Goal: Obtain resource: Obtain resource

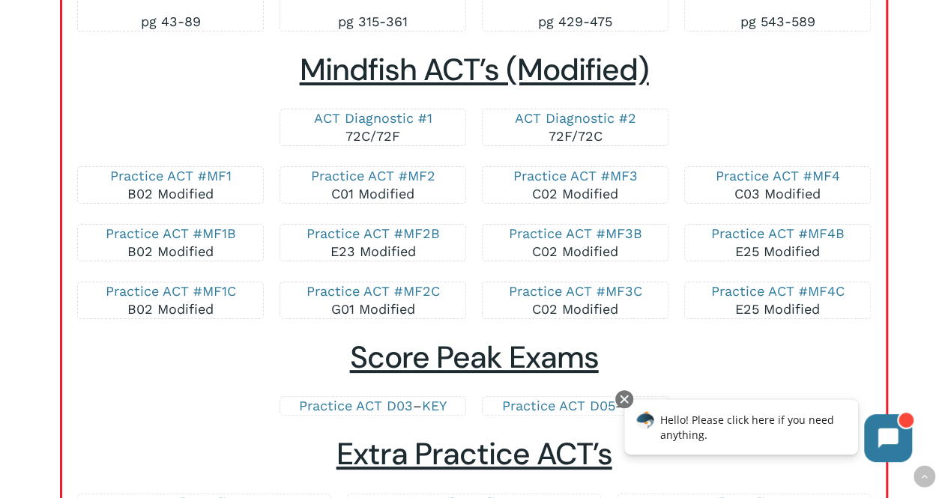
scroll to position [1714, 0]
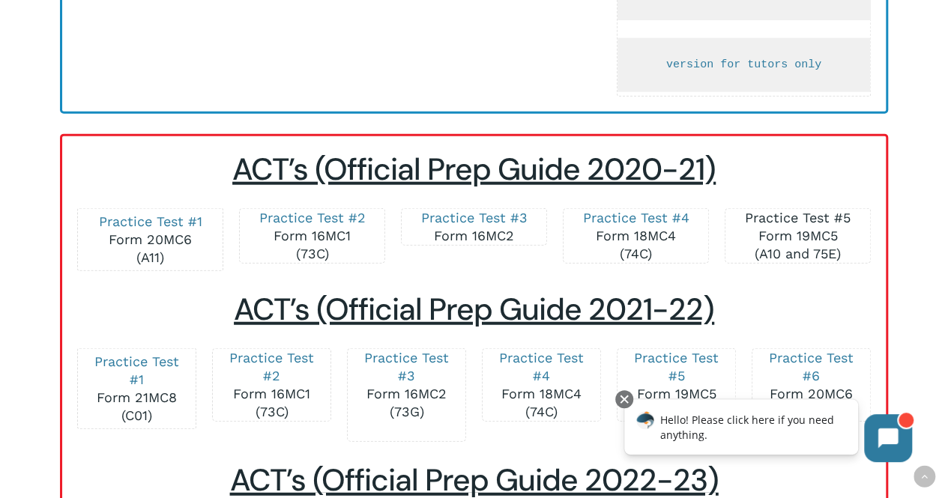
click at [787, 216] on link "Practice Test #5" at bounding box center [798, 218] width 106 height 16
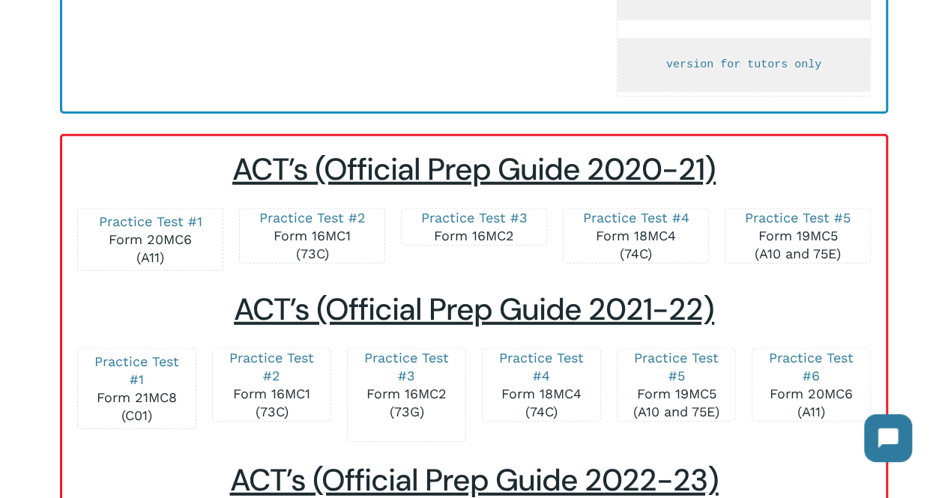
scroll to position [3211, 0]
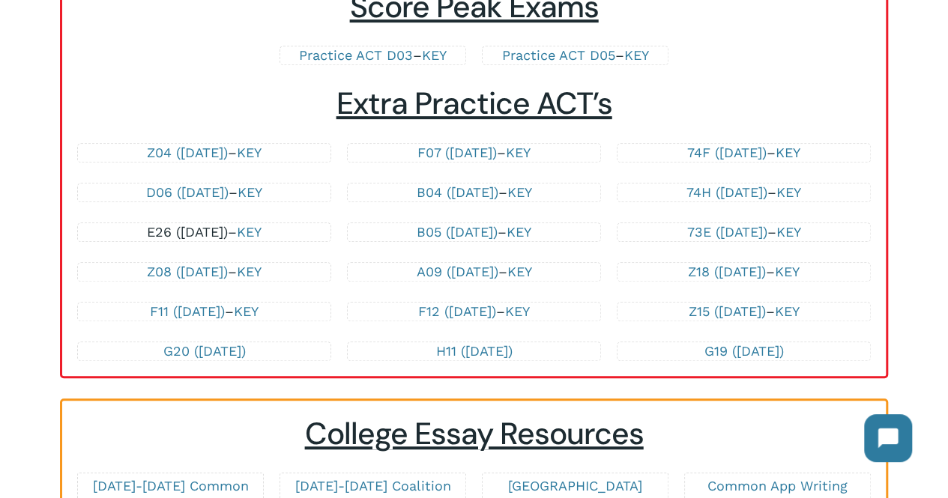
click at [177, 240] on link "E26 ([DATE])" at bounding box center [187, 232] width 81 height 16
